Goal: Task Accomplishment & Management: Manage account settings

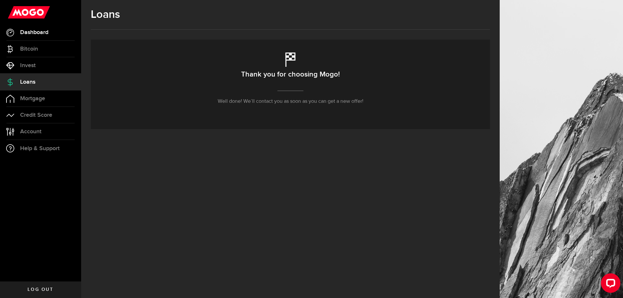
click at [34, 34] on span "Dashboard" at bounding box center [34, 33] width 28 height 6
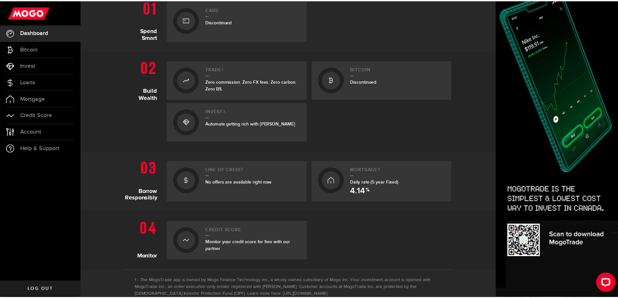
scroll to position [153, 0]
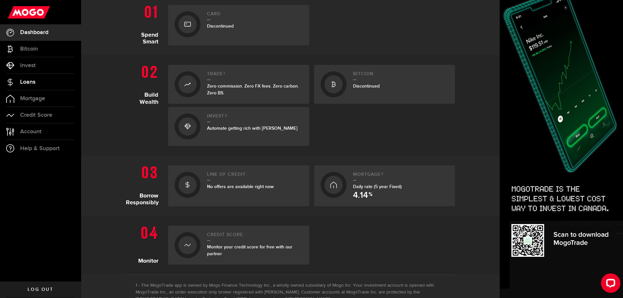
click at [31, 83] on span "Loans" at bounding box center [27, 82] width 15 height 6
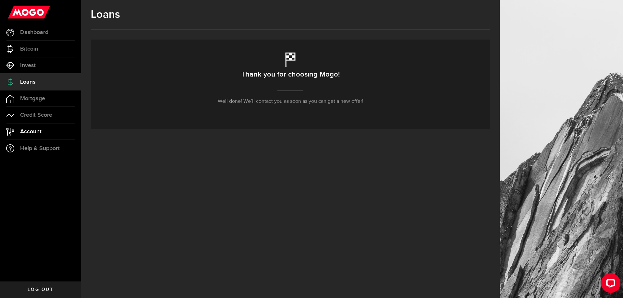
click at [30, 130] on span "Account" at bounding box center [30, 132] width 21 height 6
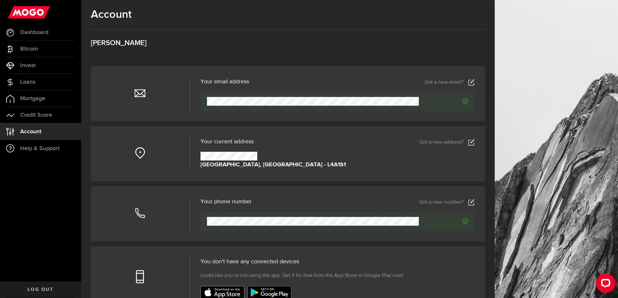
click at [48, 290] on span "Log out" at bounding box center [41, 290] width 26 height 5
